Goal: Unclear

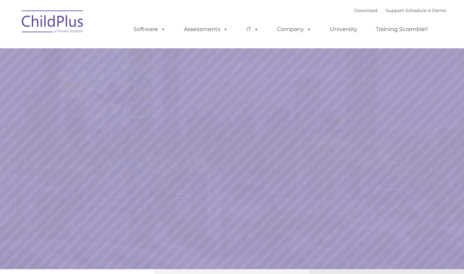
select select "MEDIUM"
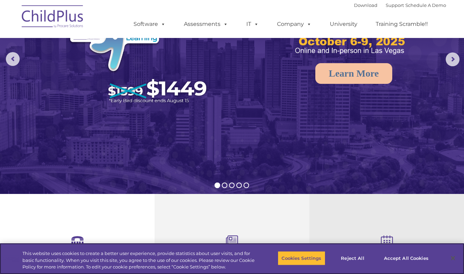
scroll to position [76, 0]
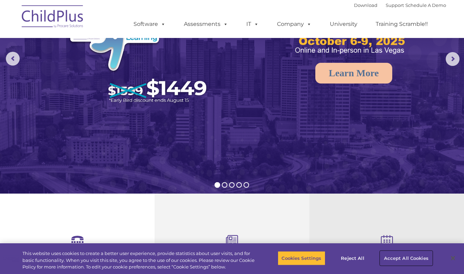
click at [396, 257] on button "Accept All Cookies" at bounding box center [406, 258] width 52 height 14
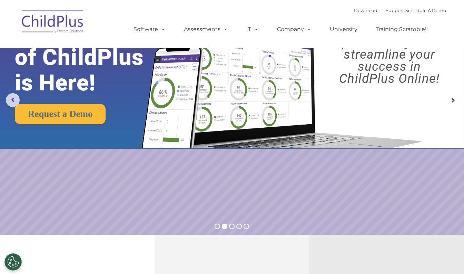
scroll to position [0, 0]
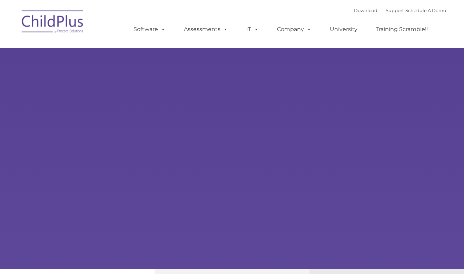
type input ""
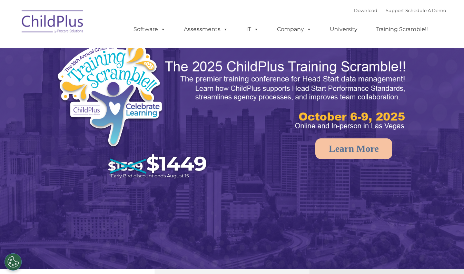
select select "MEDIUM"
